Goal: Task Accomplishment & Management: Complete application form

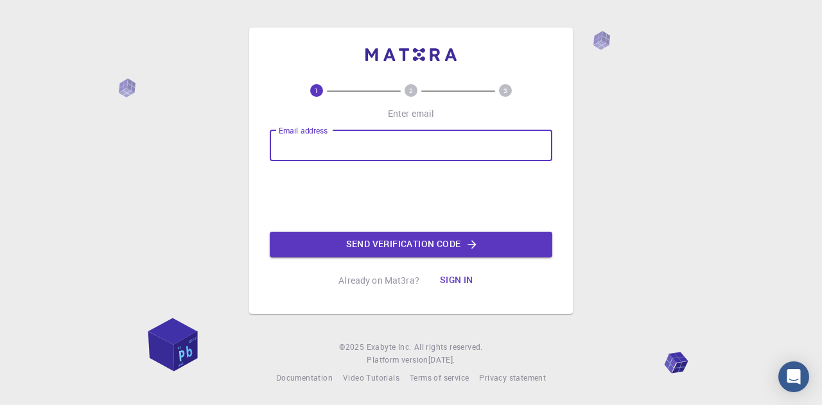
click at [339, 150] on input "Email address" at bounding box center [411, 145] width 282 height 31
type input "[EMAIL_ADDRESS][DOMAIN_NAME]"
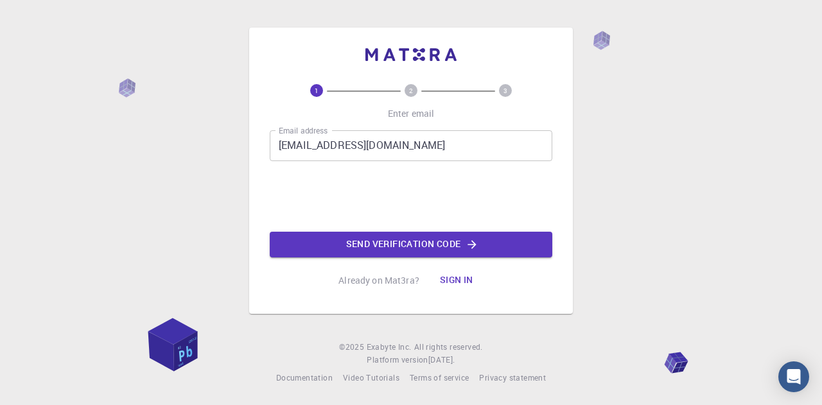
click at [586, 126] on div "1 2 3 Enter email Email address [EMAIL_ADDRESS][DOMAIN_NAME] Email address Send…" at bounding box center [411, 202] width 822 height 405
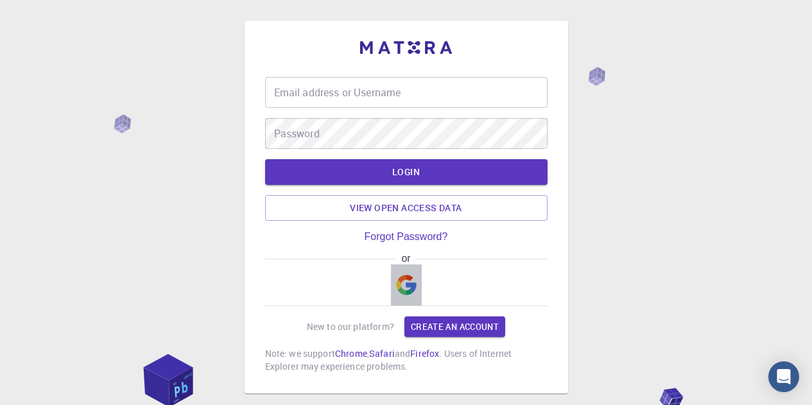
click at [412, 281] on img "button" at bounding box center [406, 285] width 21 height 21
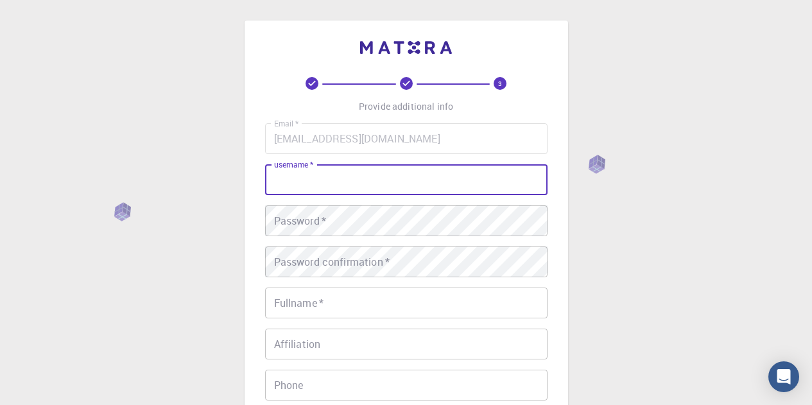
click at [340, 178] on input "username   *" at bounding box center [406, 179] width 282 height 31
type input "s"
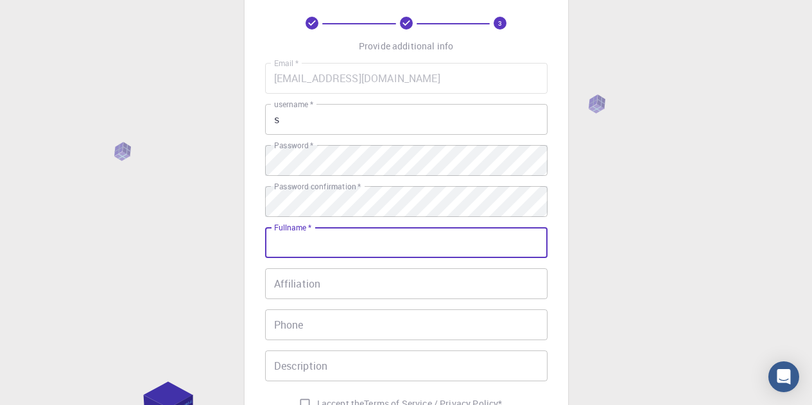
scroll to position [67, 0]
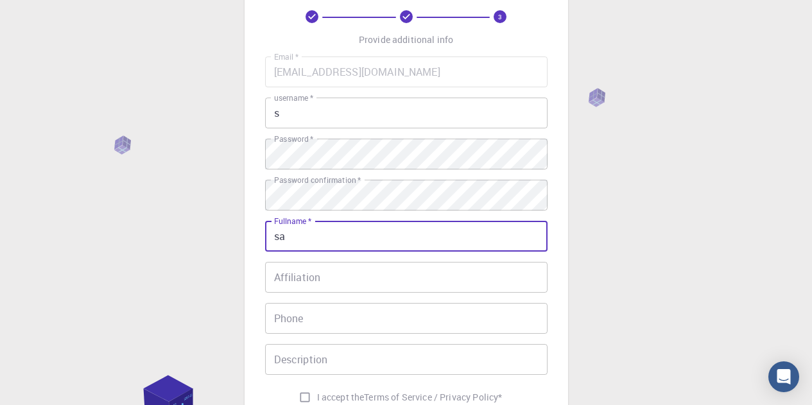
type input "sa"
click at [310, 280] on input "Affiliation" at bounding box center [406, 277] width 282 height 31
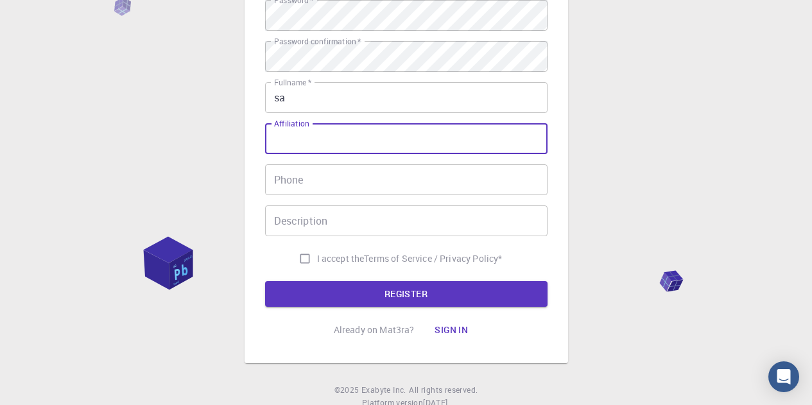
scroll to position [206, 0]
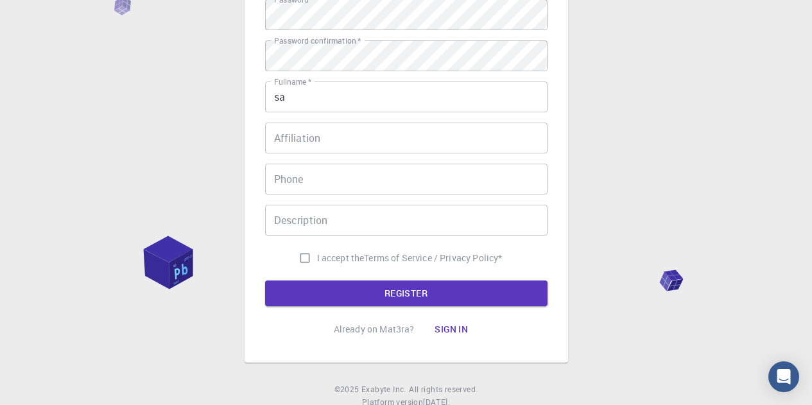
click at [349, 280] on form "Email   * samantag607@gmail.com Email   * username   * s username   * Password …" at bounding box center [406, 111] width 282 height 389
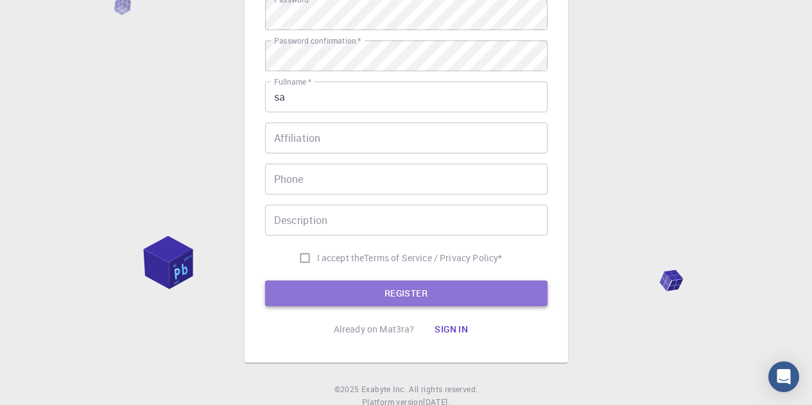
click at [353, 290] on button "REGISTER" at bounding box center [406, 294] width 282 height 26
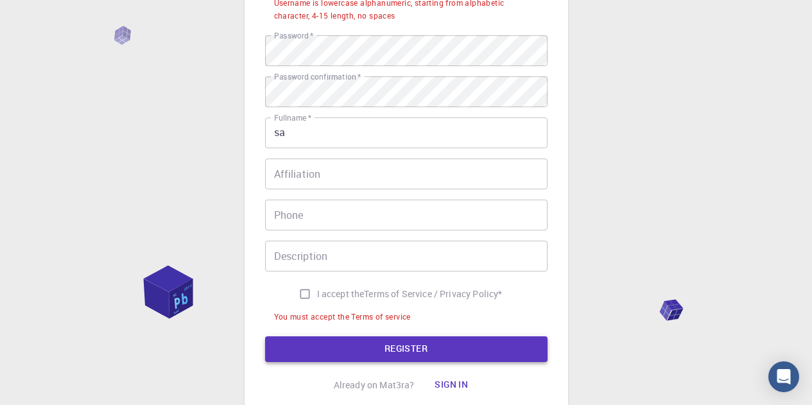
scroll to position [202, 0]
click at [299, 292] on input "I accept the Terms of Service / Privacy Policy *" at bounding box center [305, 294] width 24 height 24
checkbox input "true"
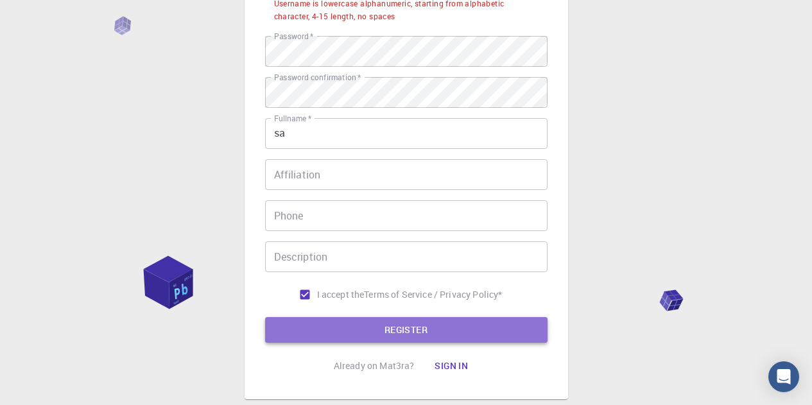
click at [356, 334] on button "REGISTER" at bounding box center [406, 330] width 282 height 26
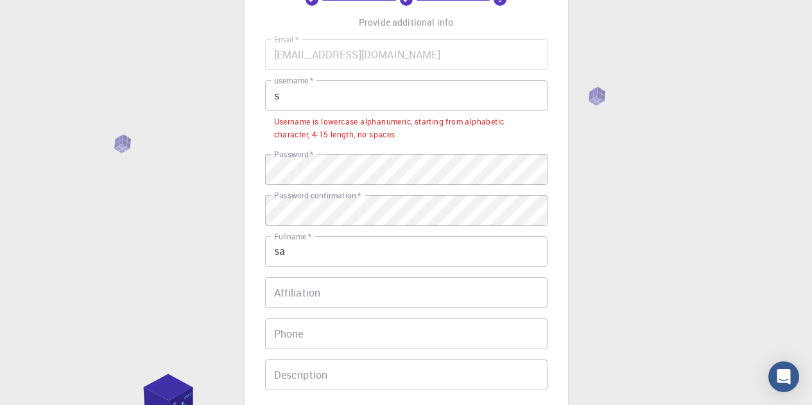
scroll to position [85, 0]
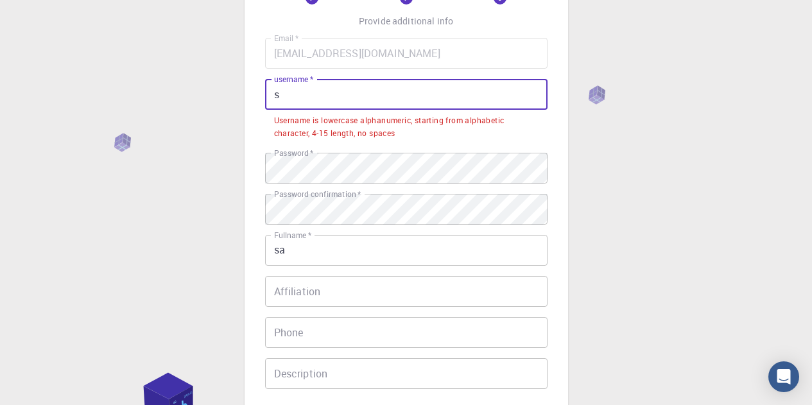
click at [313, 105] on input "s" at bounding box center [406, 94] width 282 height 31
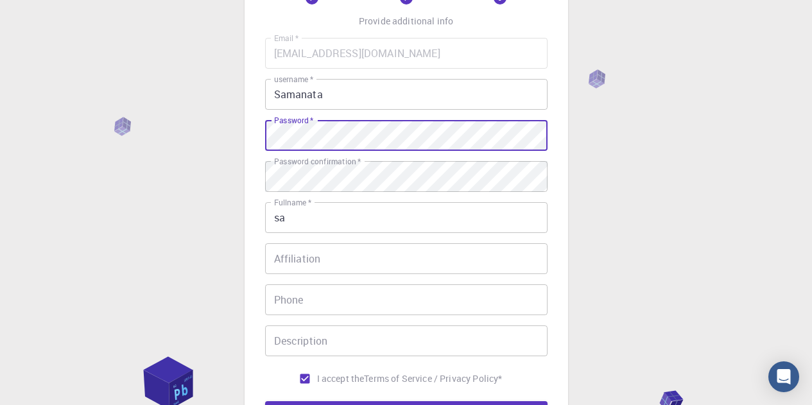
scroll to position [249, 0]
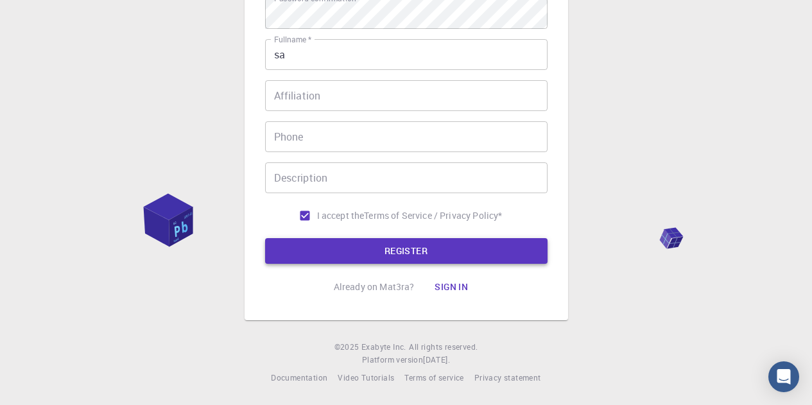
click at [423, 245] on button "REGISTER" at bounding box center [406, 251] width 282 height 26
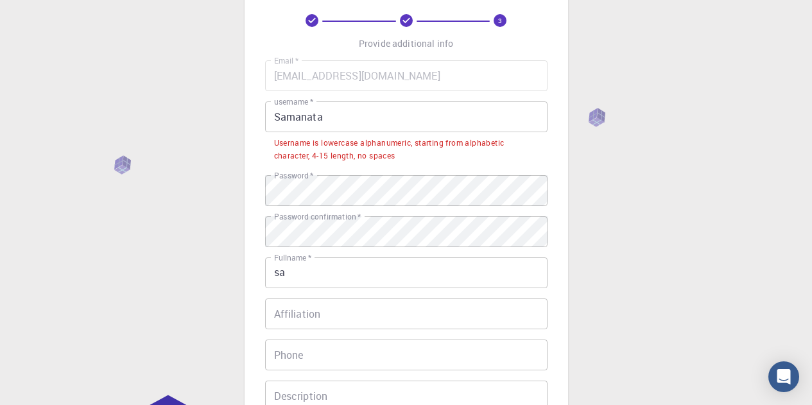
scroll to position [62, 0]
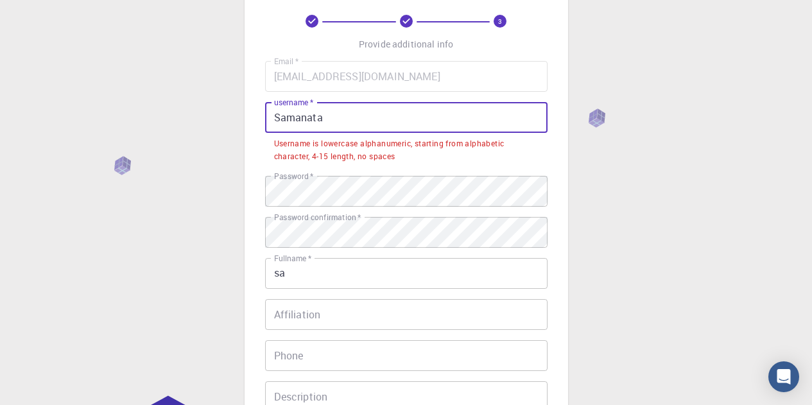
click at [332, 116] on input "Samanata" at bounding box center [406, 117] width 282 height 31
click at [278, 113] on input "Samanata" at bounding box center [406, 117] width 282 height 31
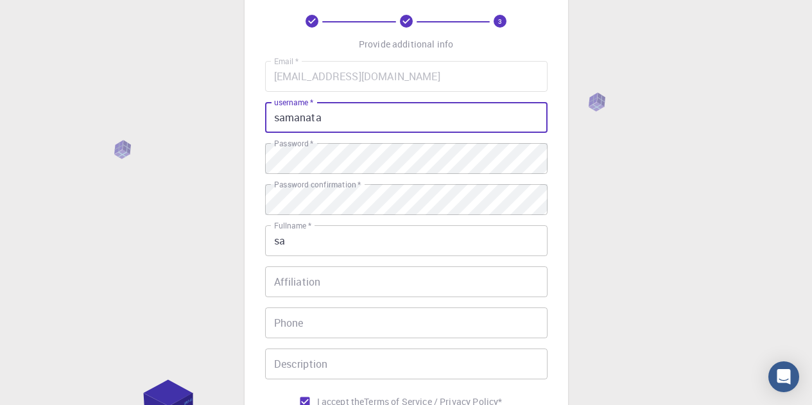
scroll to position [249, 0]
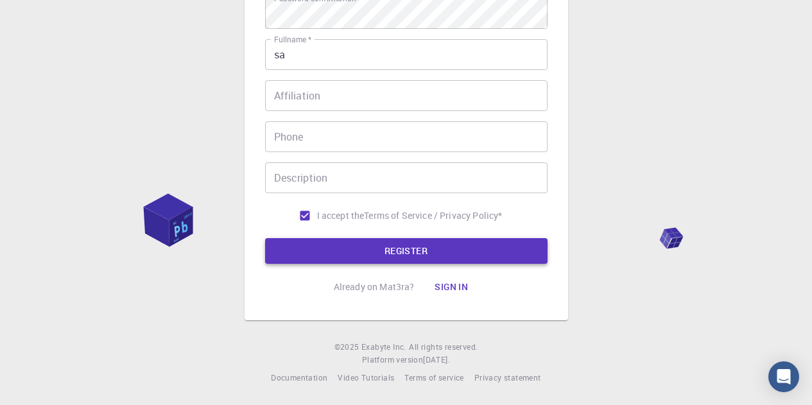
type input "samanata"
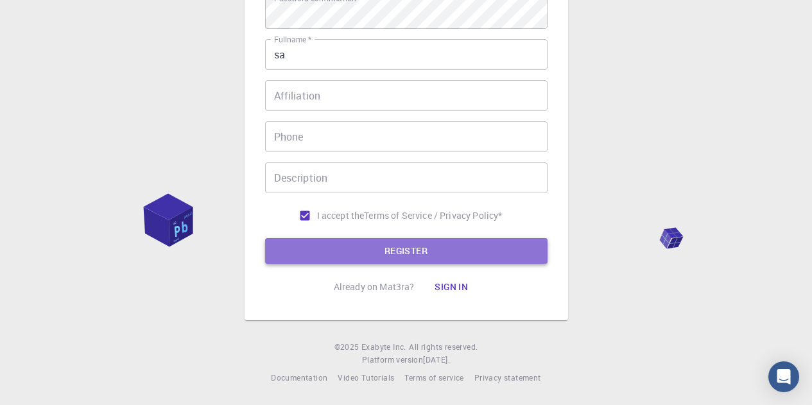
click at [412, 249] on button "REGISTER" at bounding box center [406, 251] width 282 height 26
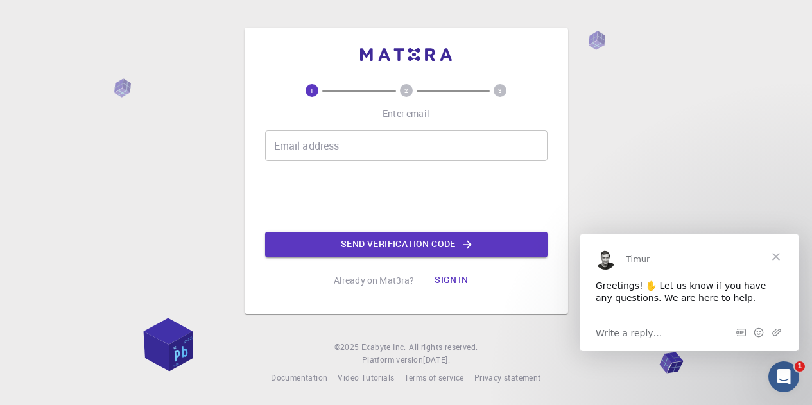
scroll to position [0, 0]
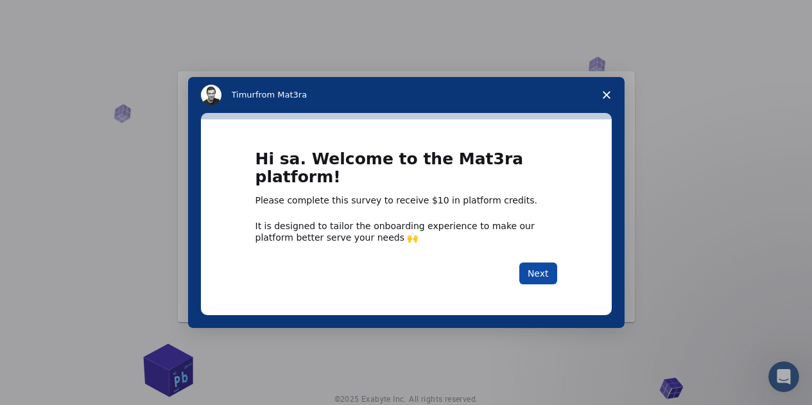
click at [550, 267] on button "Next" at bounding box center [538, 274] width 38 height 22
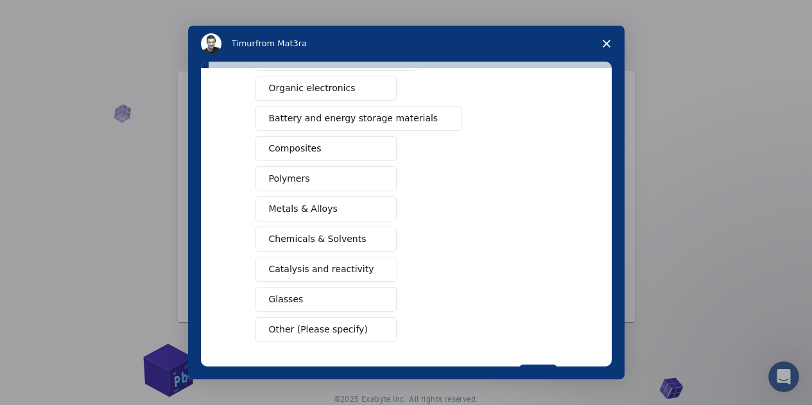
scroll to position [214, 0]
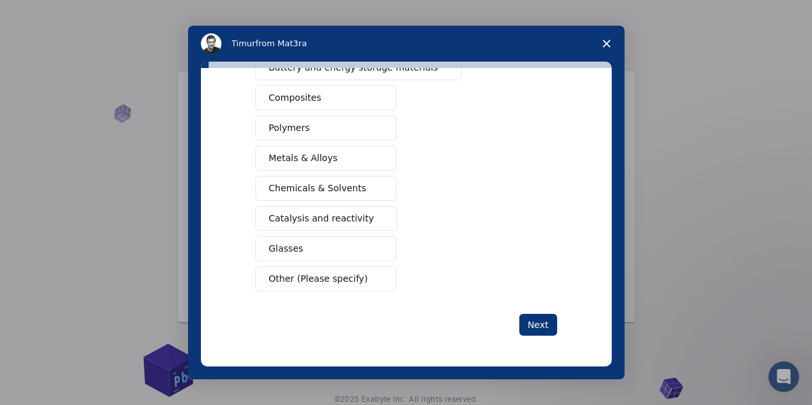
click at [364, 285] on button "Other (Please specify)" at bounding box center [326, 278] width 141 height 25
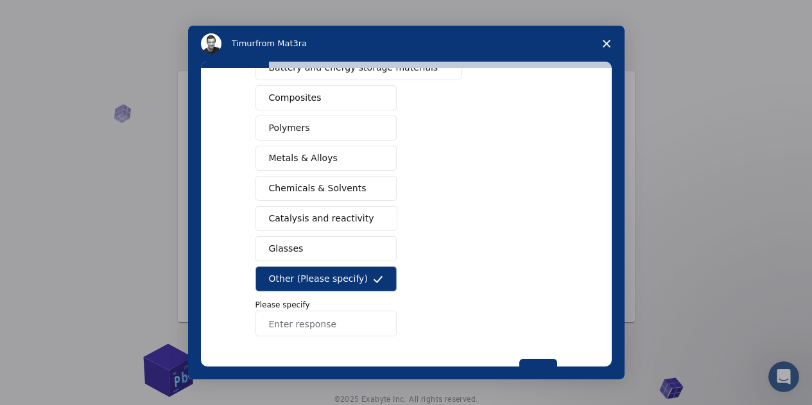
click at [361, 320] on input "Enter response" at bounding box center [326, 324] width 141 height 26
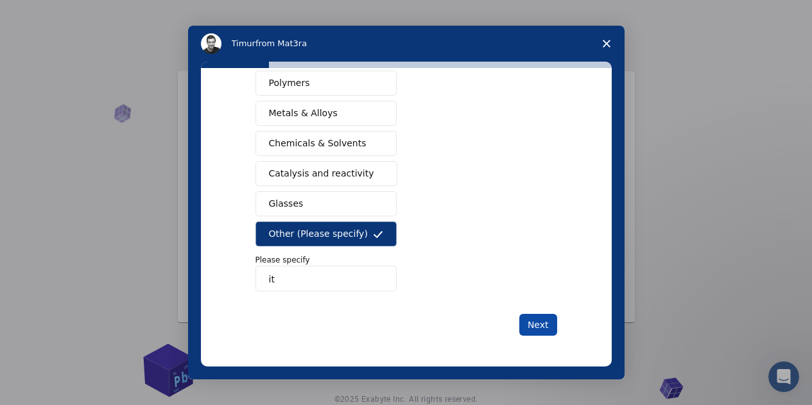
type input "it"
click at [550, 315] on button "Next" at bounding box center [538, 325] width 38 height 22
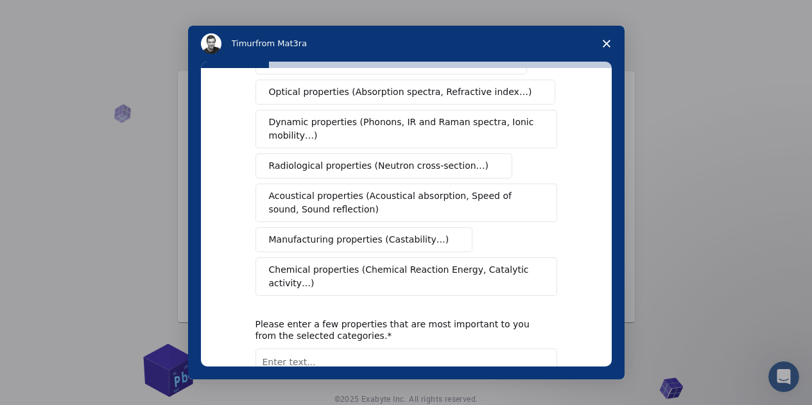
scroll to position [199, 0]
click at [370, 236] on button "Manufacturing properties (Castability…)" at bounding box center [365, 239] width 218 height 25
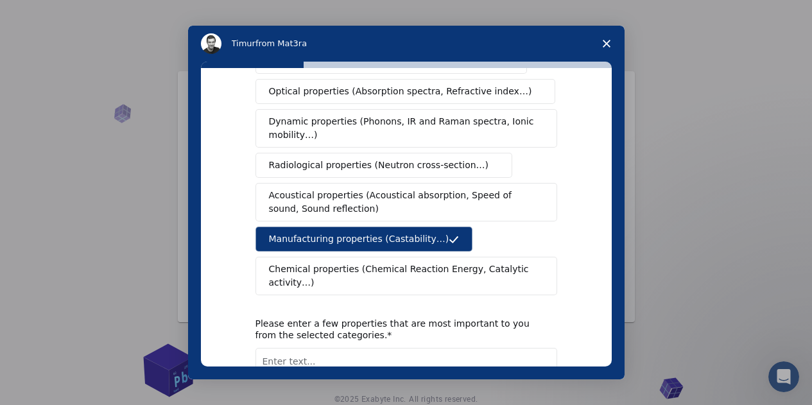
scroll to position [281, 0]
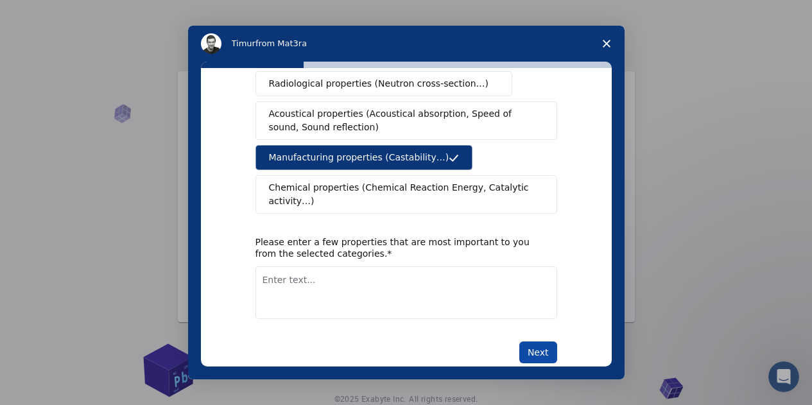
click at [541, 342] on button "Next" at bounding box center [538, 353] width 38 height 22
click at [439, 268] on textarea "Enter text..." at bounding box center [407, 292] width 302 height 53
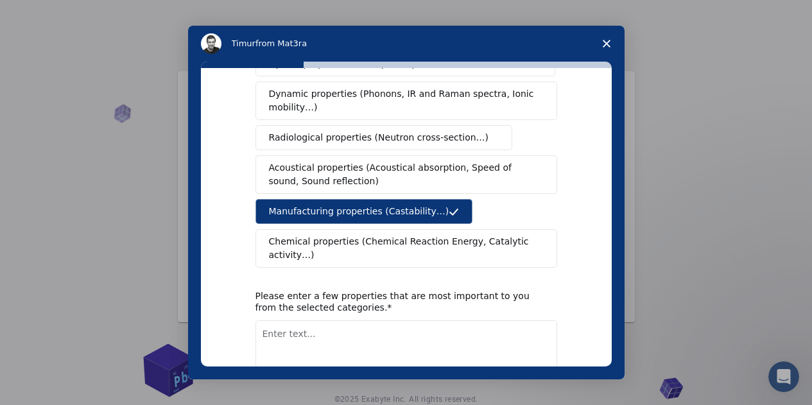
scroll to position [226, 0]
click at [611, 40] on span "Close survey" at bounding box center [607, 44] width 36 height 36
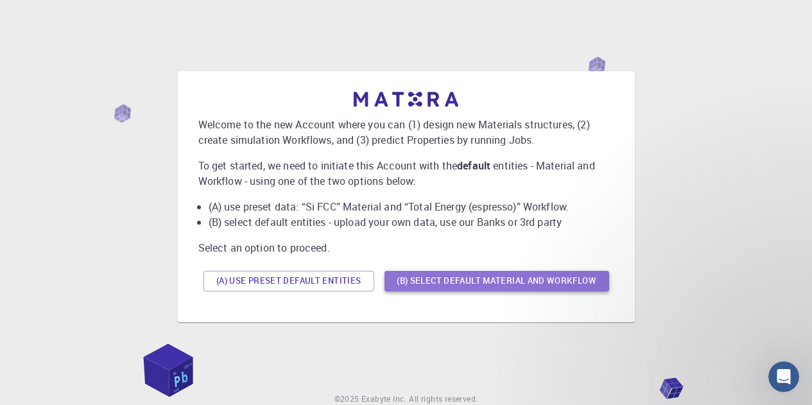
click at [406, 282] on button "(B) Select default material and workflow" at bounding box center [497, 281] width 225 height 21
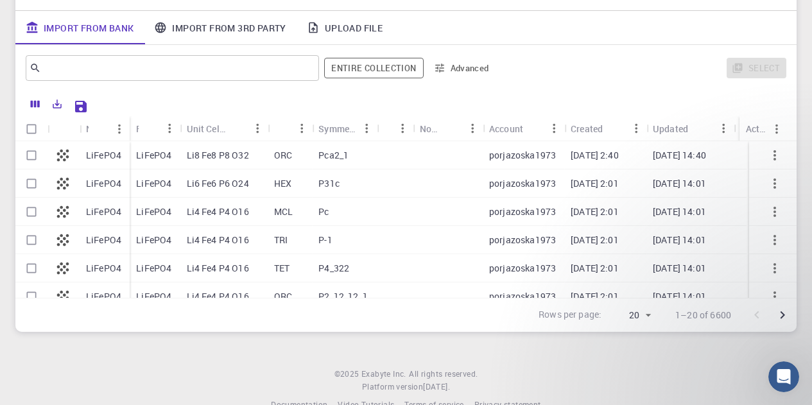
scroll to position [0, 0]
